Goal: Check status: Check status

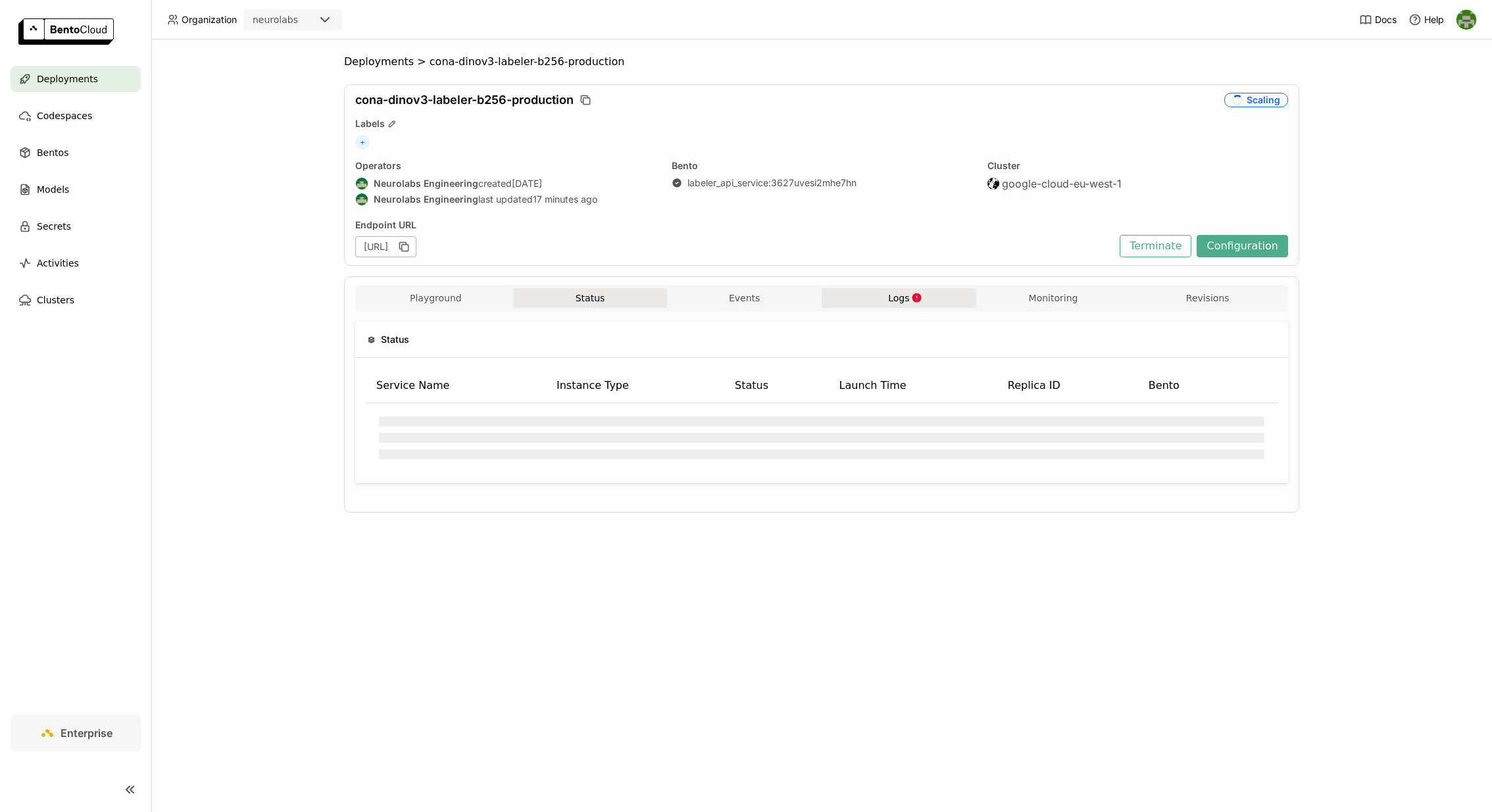
click at [911, 295] on icon "button" at bounding box center [916, 297] width 12 height 12
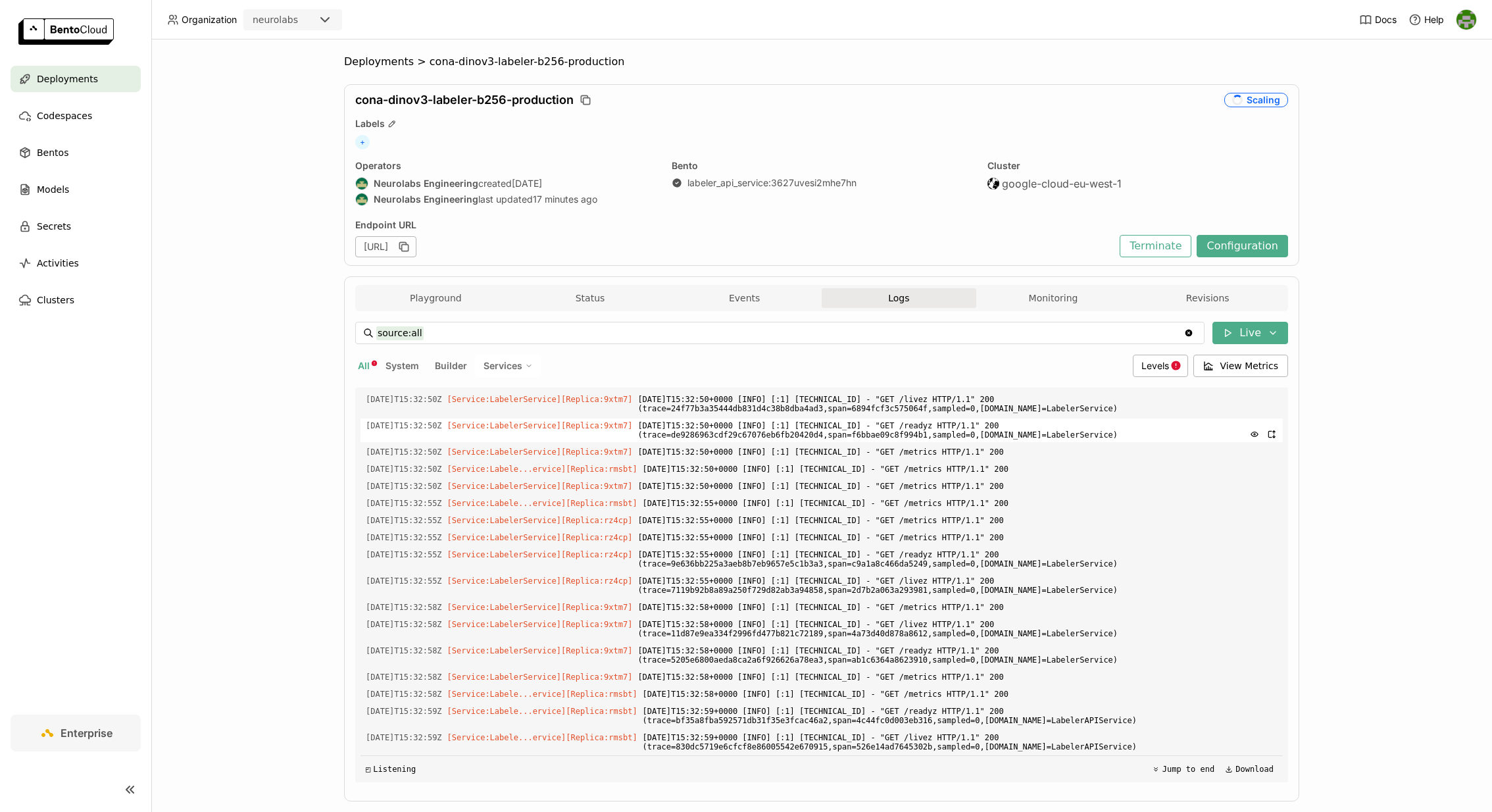
scroll to position [2335, 0]
click at [578, 300] on button "Status" at bounding box center [590, 298] width 154 height 20
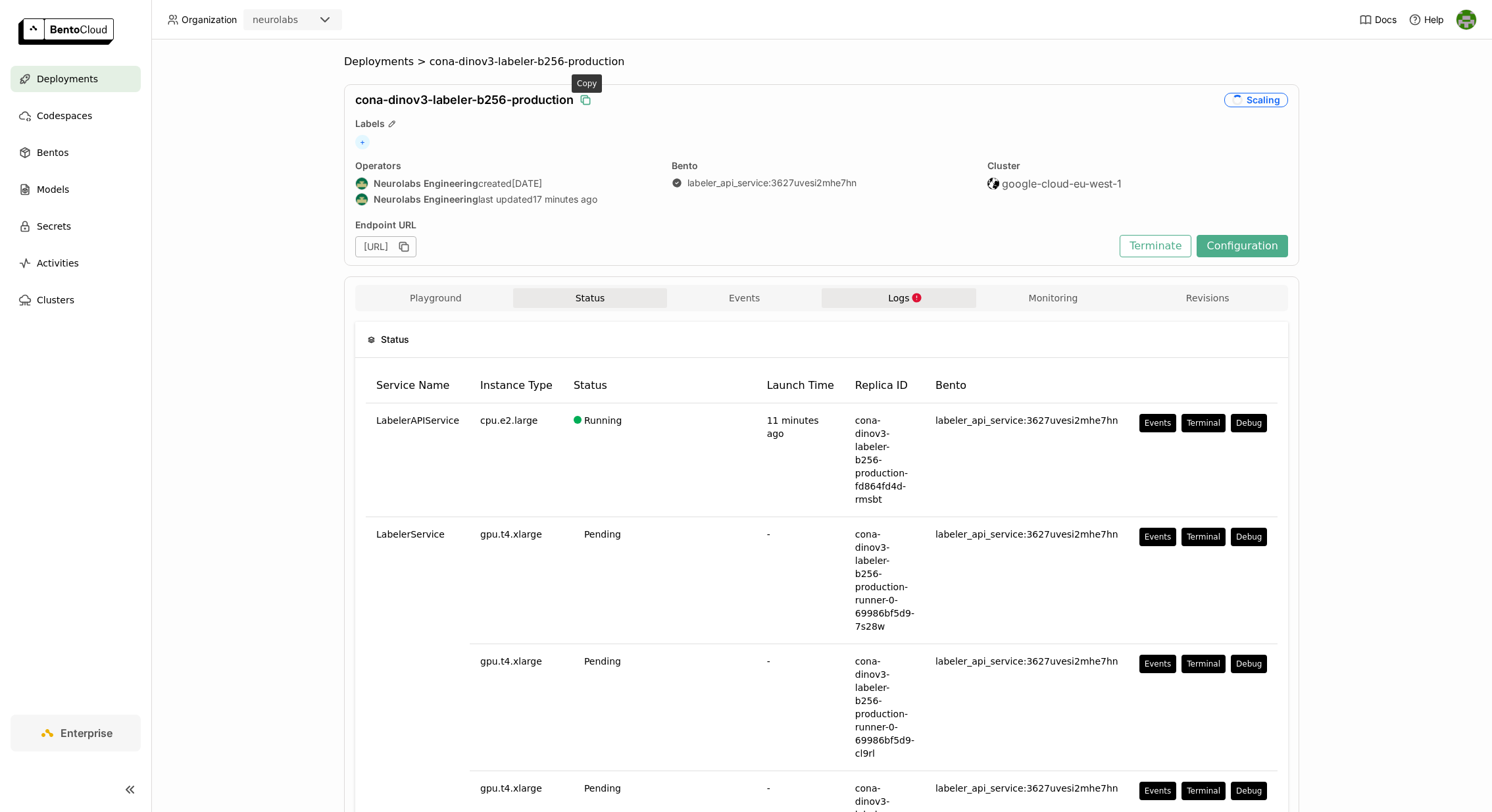
click at [588, 101] on icon "button" at bounding box center [585, 100] width 13 height 13
